Goal: Task Accomplishment & Management: Manage account settings

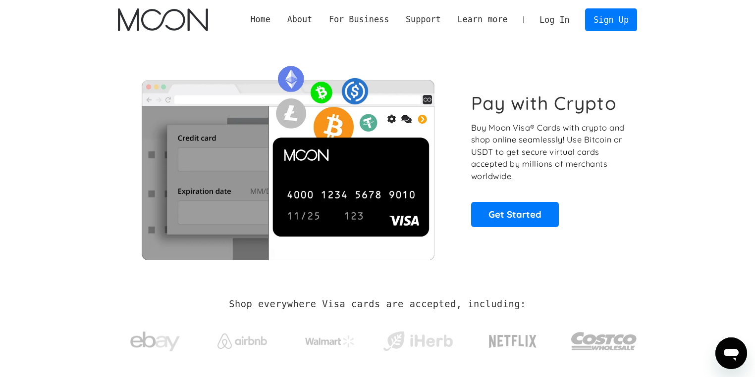
click at [560, 18] on link "Log In" at bounding box center [554, 20] width 47 height 22
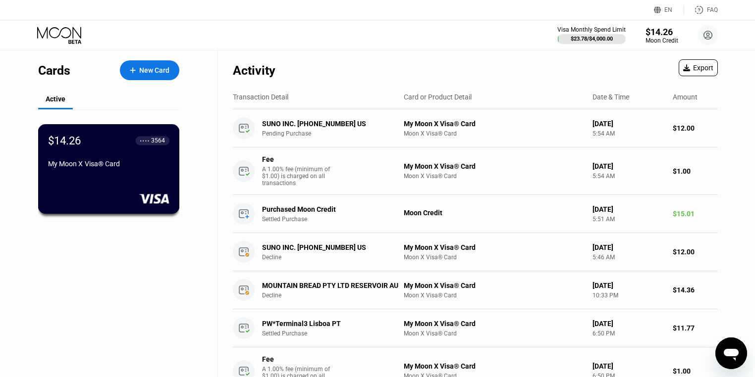
click at [71, 146] on div "$14.26" at bounding box center [64, 140] width 33 height 12
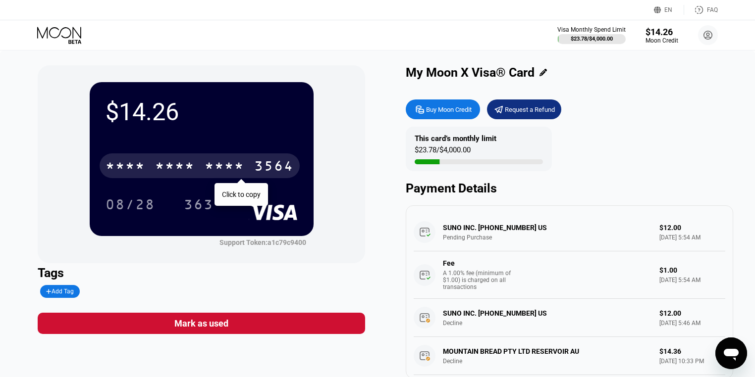
click at [160, 158] on div "* * * * * * * * * * * * 3564" at bounding box center [200, 165] width 200 height 25
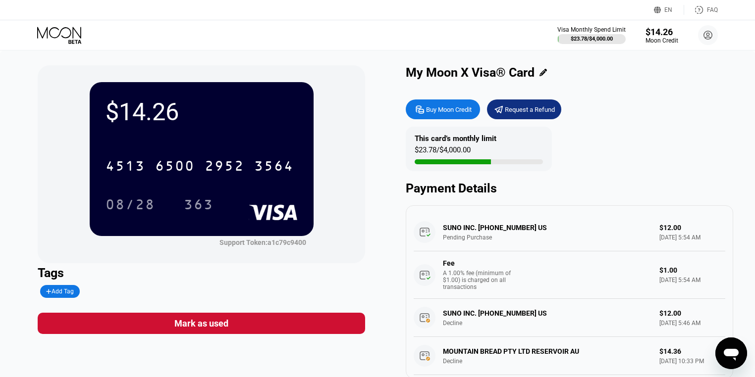
click at [126, 208] on div "08/28" at bounding box center [130, 206] width 50 height 16
click at [206, 210] on div "363" at bounding box center [199, 206] width 30 height 16
